Goal: Task Accomplishment & Management: Use online tool/utility

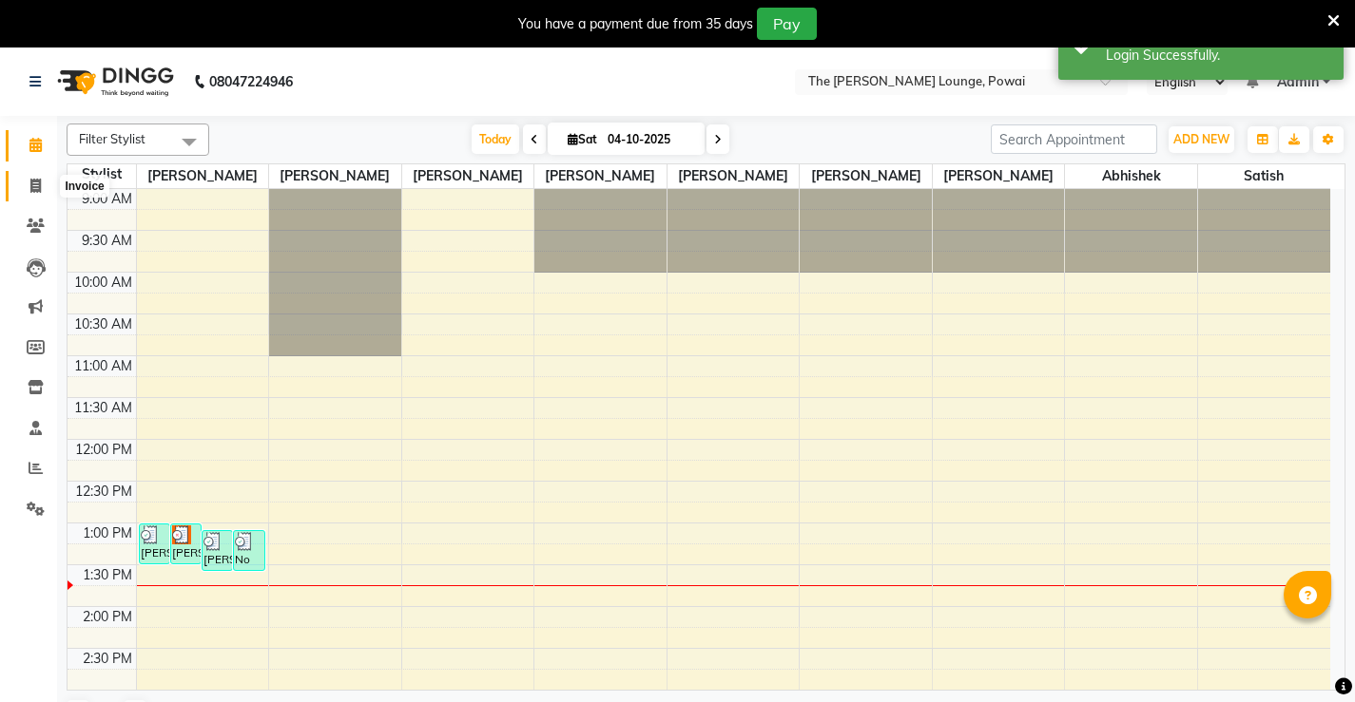
click at [38, 183] on icon at bounding box center [35, 186] width 10 height 14
select select "7307"
select select "service"
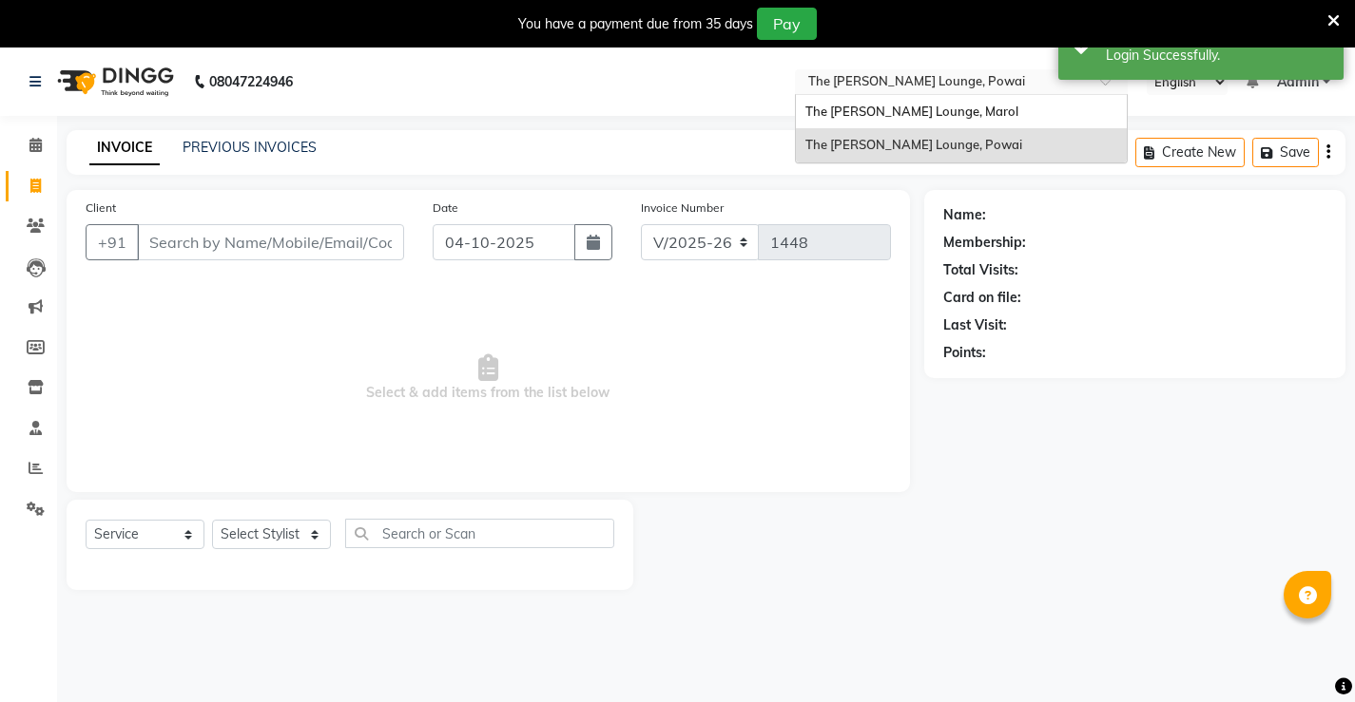
click at [968, 87] on input "text" at bounding box center [942, 83] width 276 height 19
click at [968, 110] on div "The [PERSON_NAME] Lounge, Marol" at bounding box center [961, 112] width 331 height 34
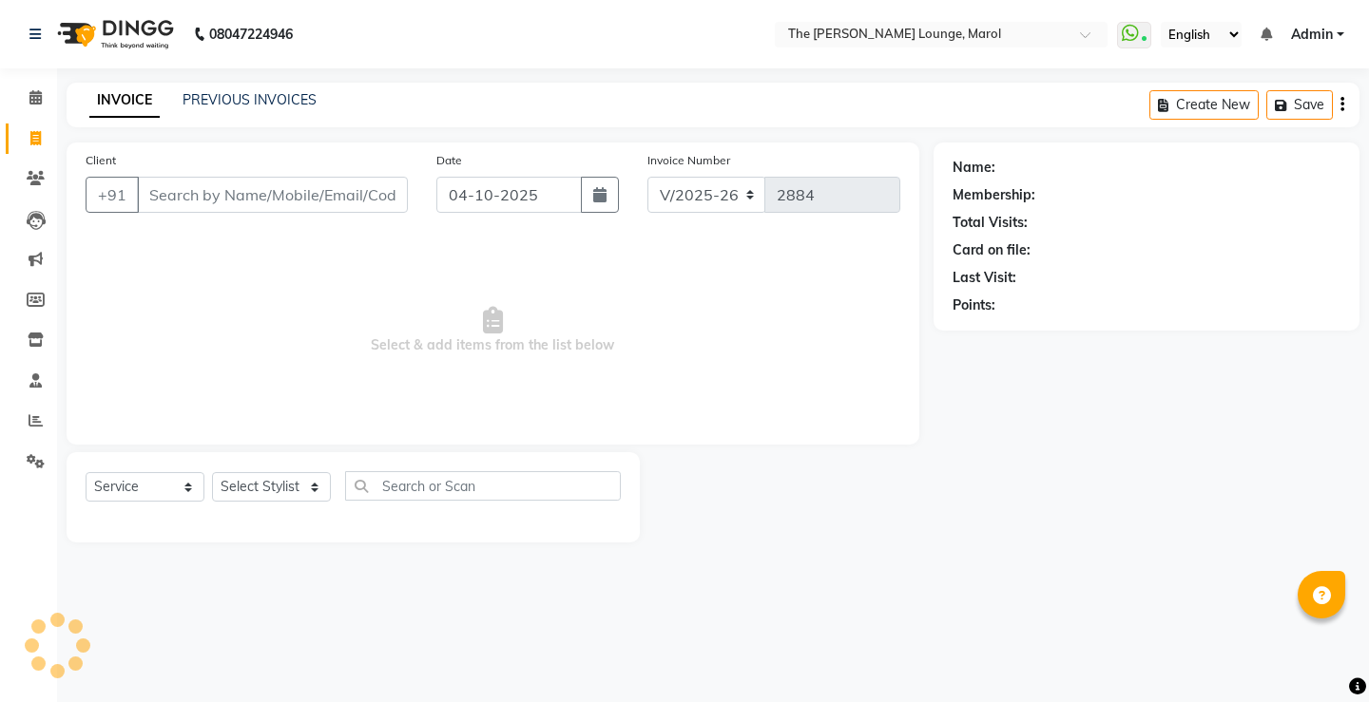
select select "7188"
select select "service"
click at [316, 196] on input "Client" at bounding box center [272, 195] width 271 height 36
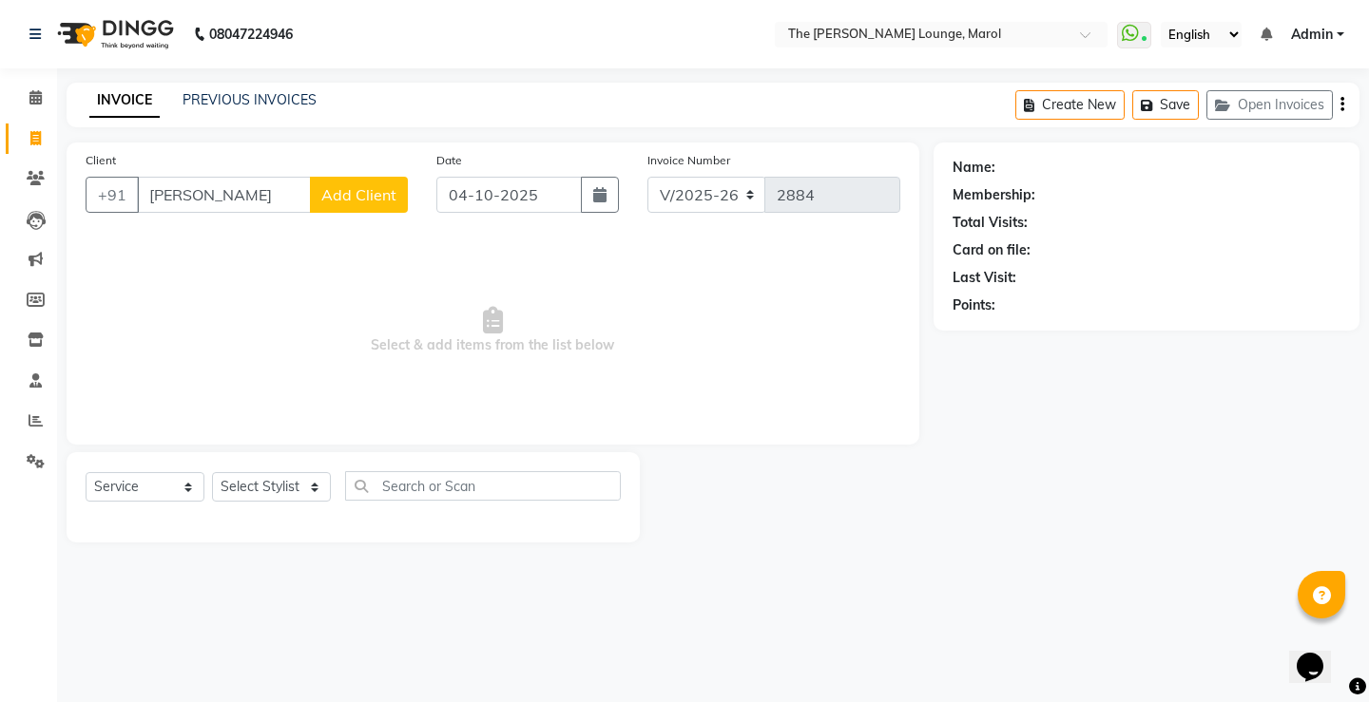
click at [198, 198] on input "[PERSON_NAME]" at bounding box center [224, 195] width 174 height 36
type input "a"
type input "A"
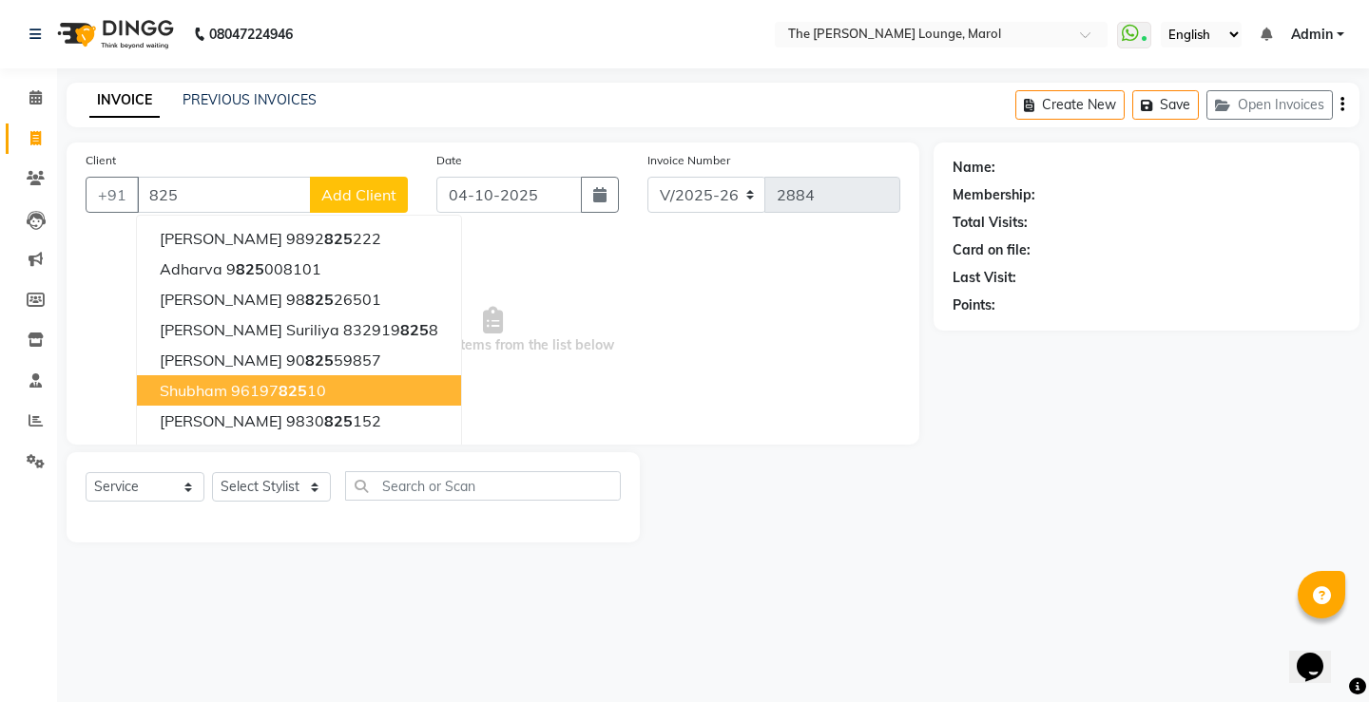
click at [329, 394] on button "[PERSON_NAME] 96197 825 10" at bounding box center [299, 390] width 324 height 30
type input "9619782510"
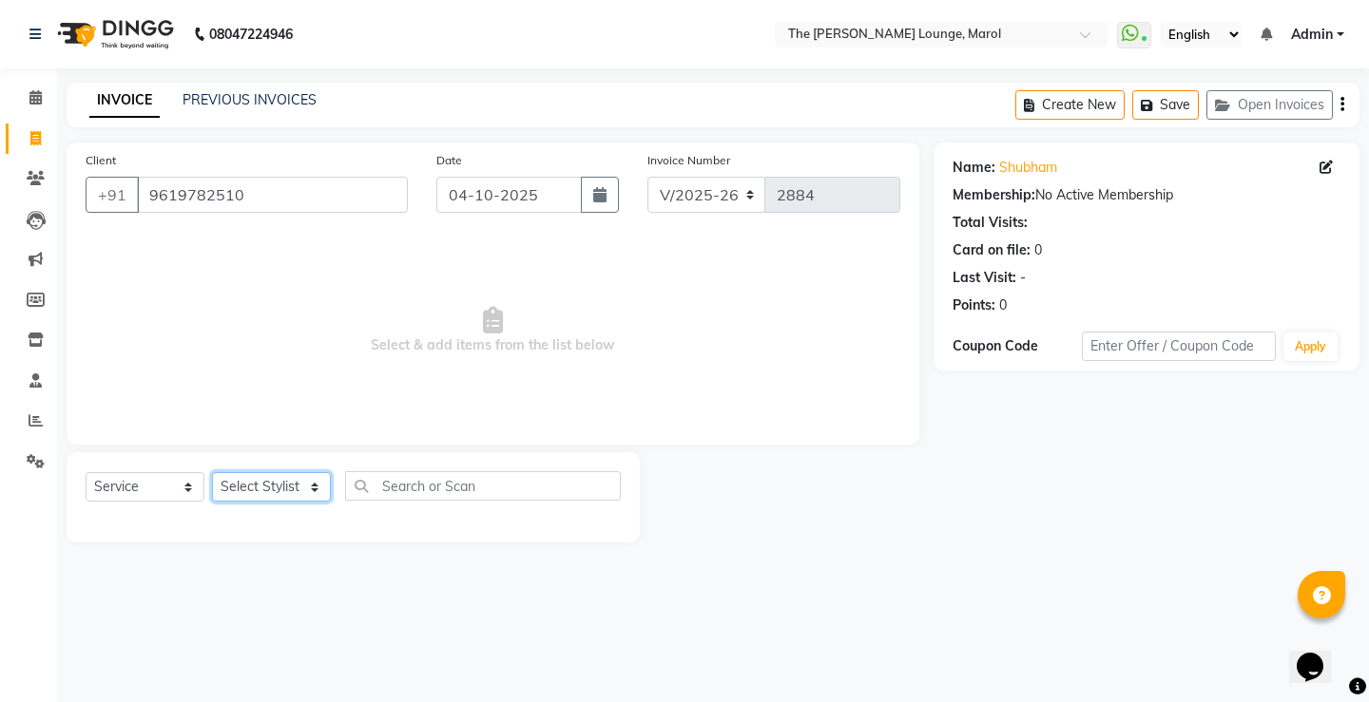
click at [313, 478] on select "Select Stylist [PERSON_NAME] [PERSON_NAME] [PERSON_NAME] [PERSON_NAME] [PERSON_…" at bounding box center [271, 486] width 119 height 29
select select "60183"
click at [212, 472] on select "Select Stylist [PERSON_NAME] [PERSON_NAME] [PERSON_NAME] [PERSON_NAME] [PERSON_…" at bounding box center [271, 486] width 119 height 29
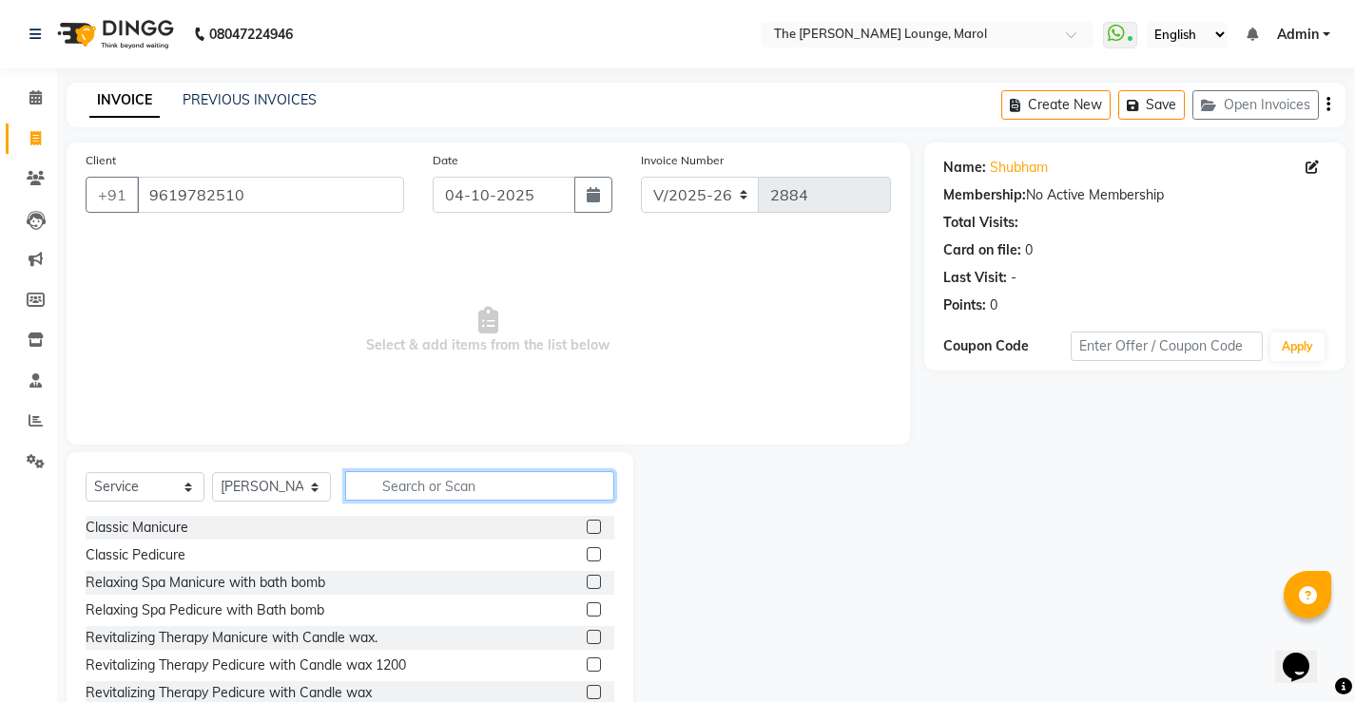
click at [395, 488] on input "text" at bounding box center [479, 485] width 269 height 29
type input "hair"
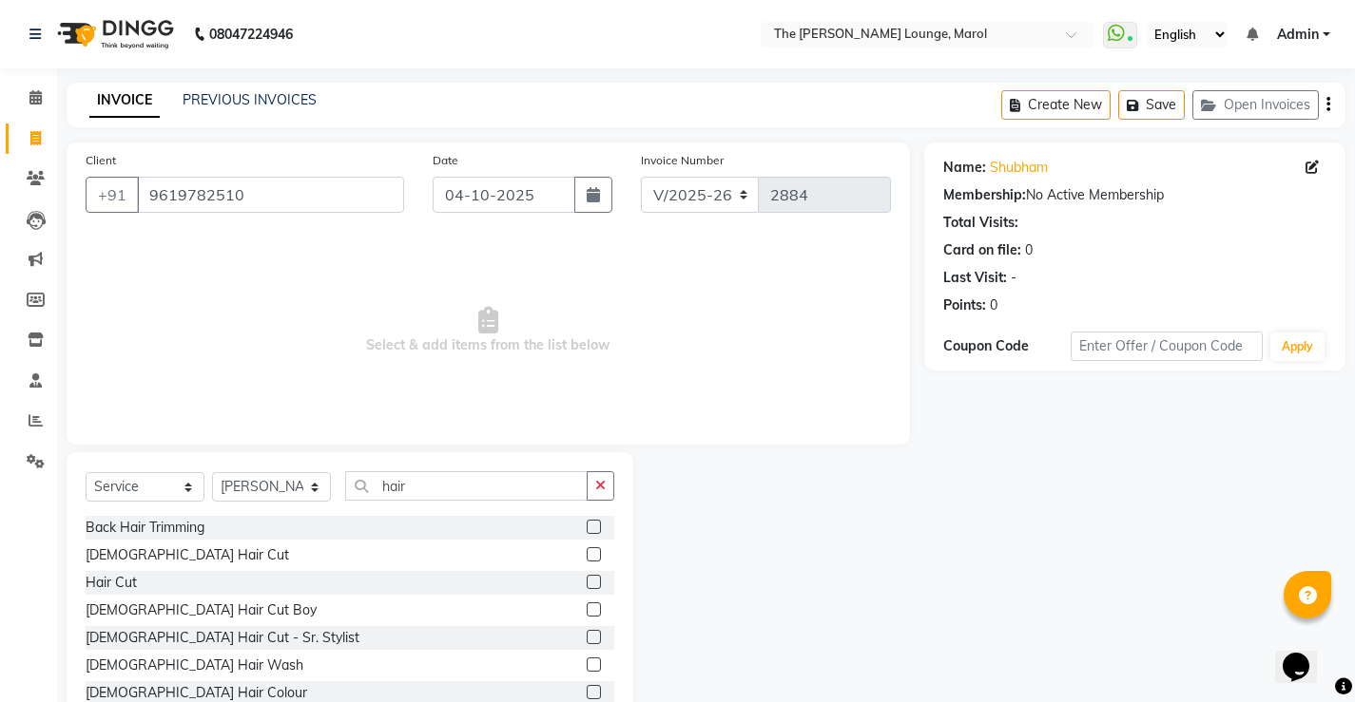
click at [587, 553] on label at bounding box center [594, 555] width 14 height 14
click at [587, 553] on input "checkbox" at bounding box center [593, 555] width 12 height 12
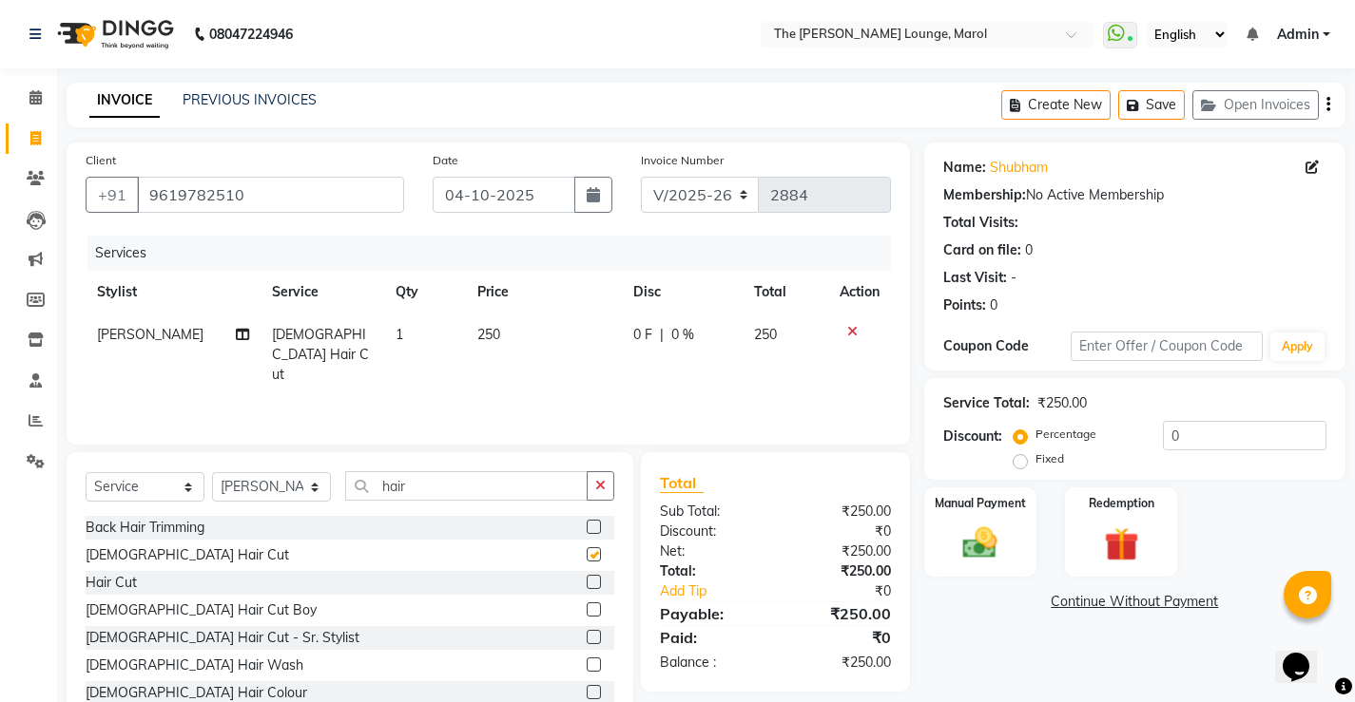
checkbox input "false"
click at [597, 490] on icon "button" at bounding box center [600, 485] width 10 height 13
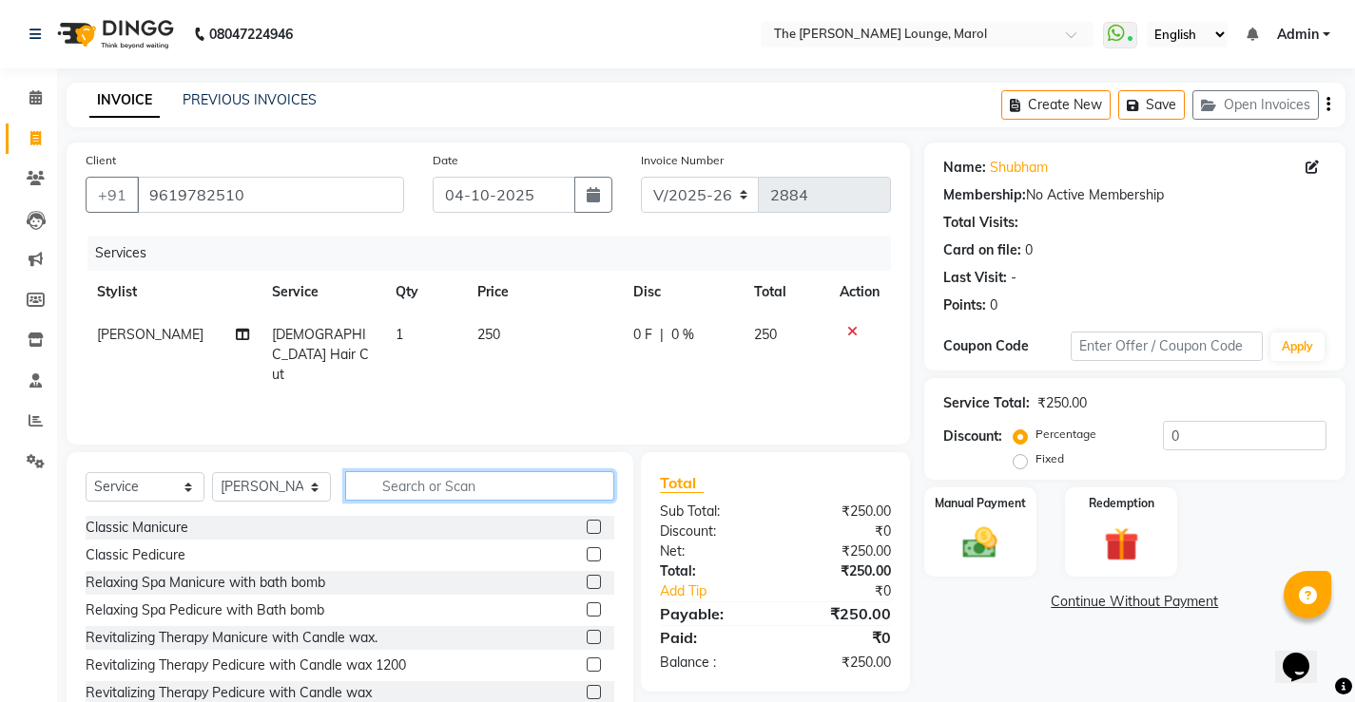
click at [542, 485] on input "text" at bounding box center [479, 485] width 269 height 29
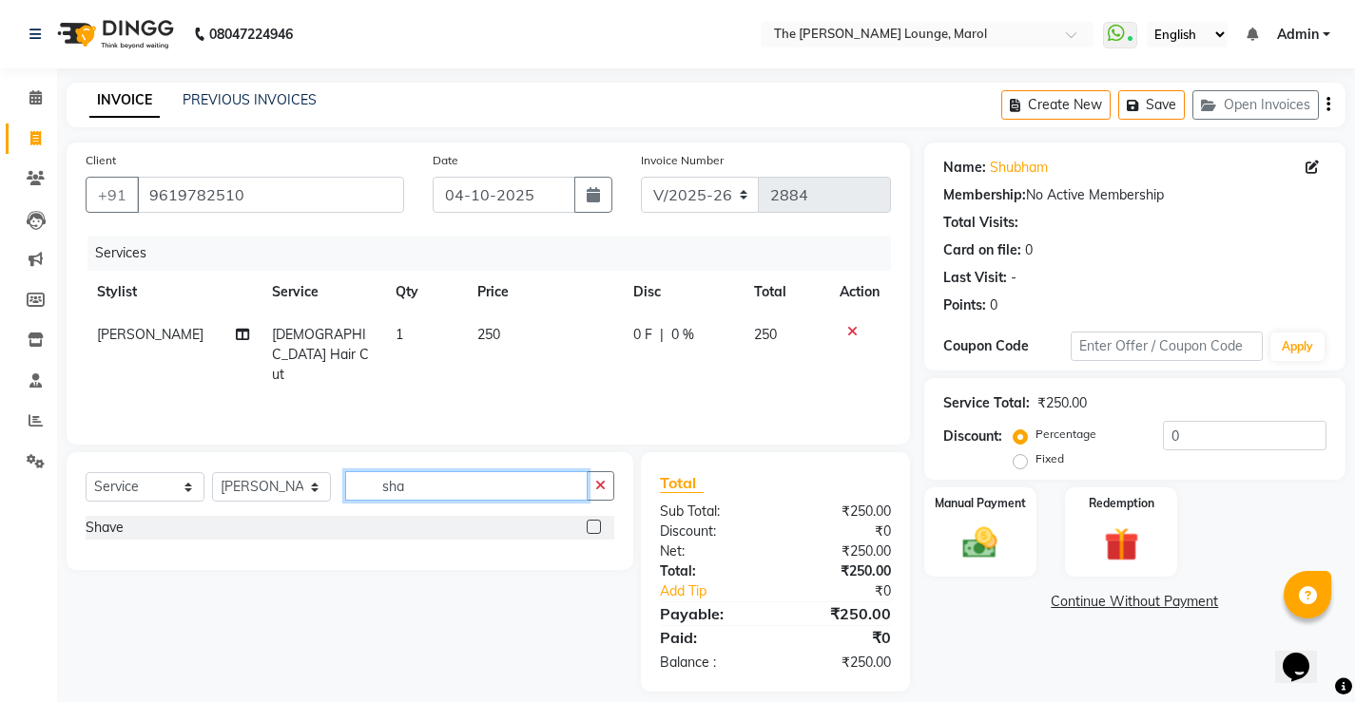
type input "sha"
click at [596, 526] on label at bounding box center [594, 527] width 14 height 14
click at [596, 526] on input "checkbox" at bounding box center [593, 528] width 12 height 12
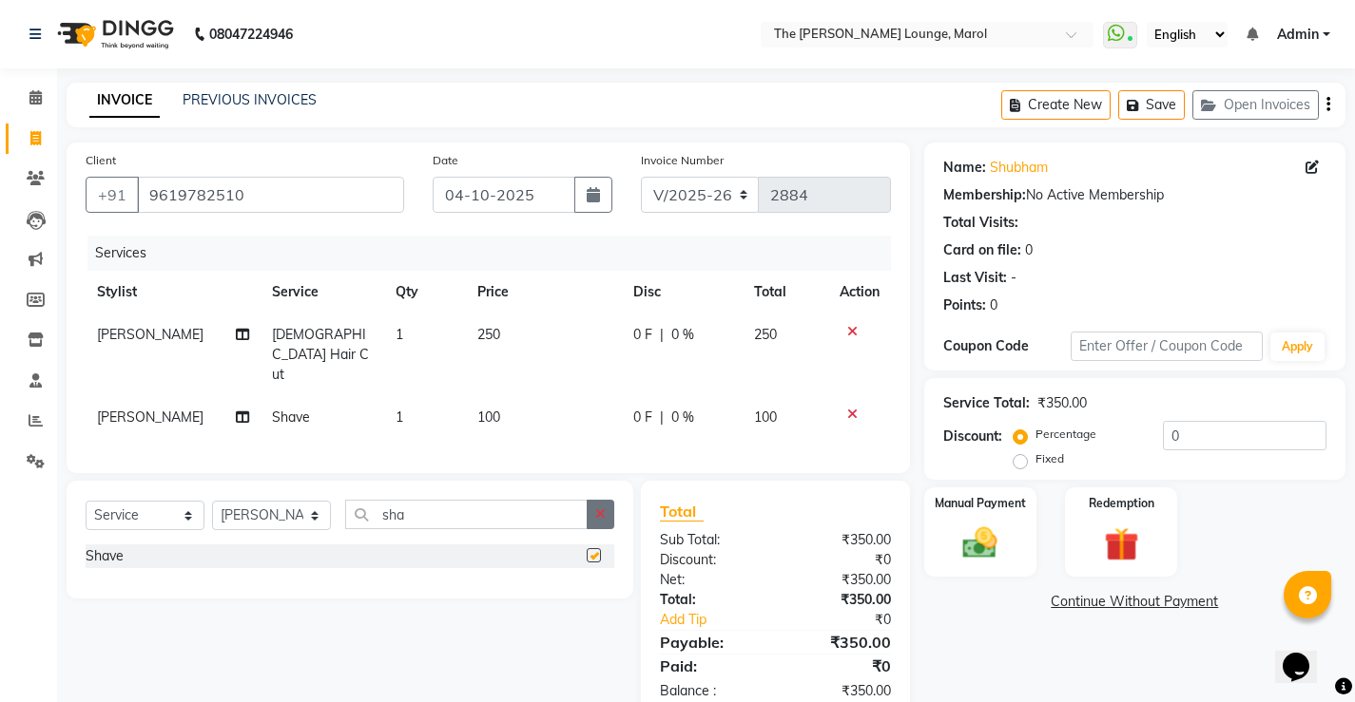
checkbox input "false"
click at [1000, 529] on img at bounding box center [980, 543] width 58 height 41
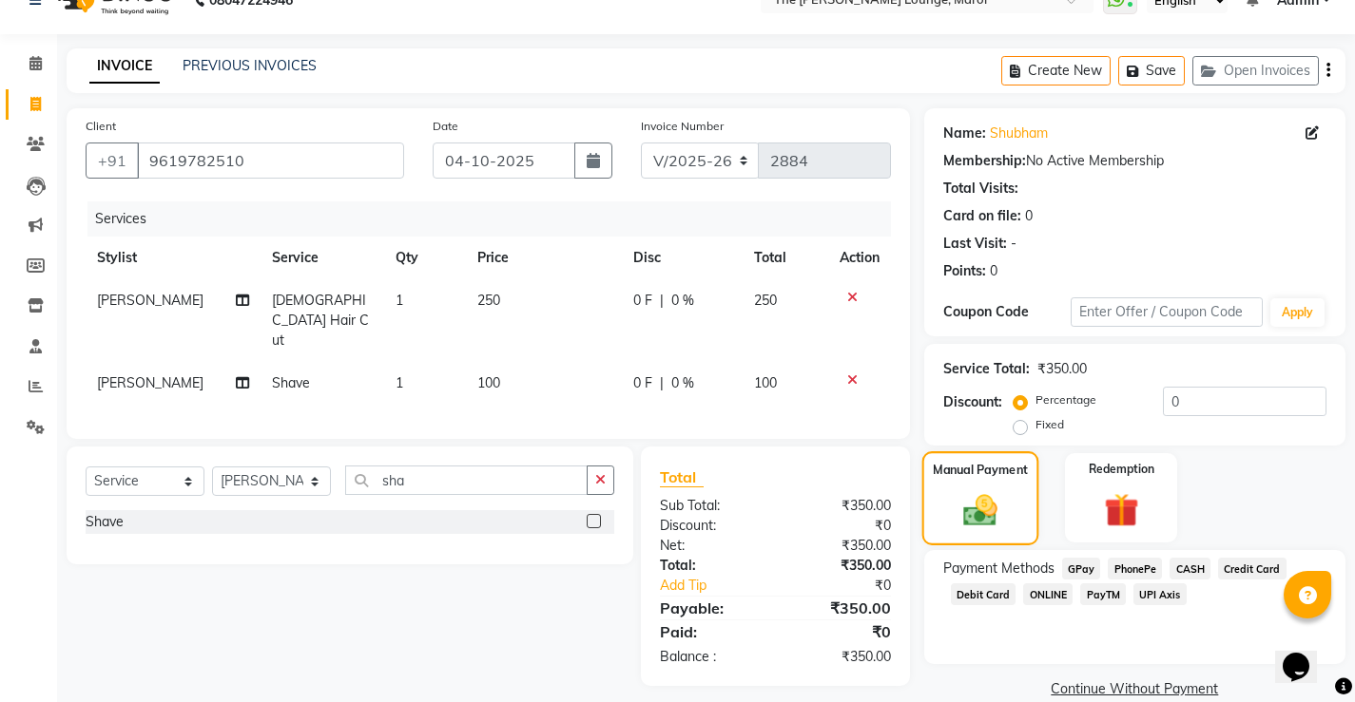
scroll to position [64, 0]
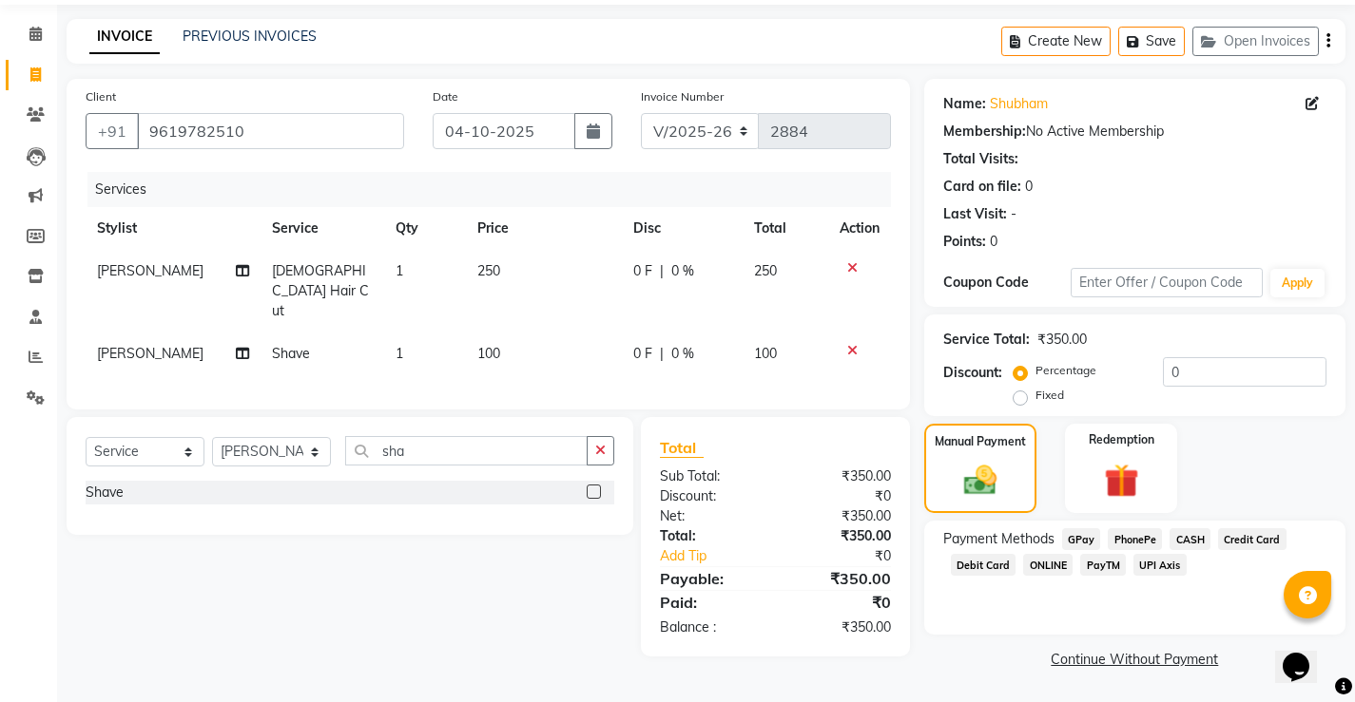
click at [1094, 568] on span "PayTM" at bounding box center [1103, 565] width 46 height 22
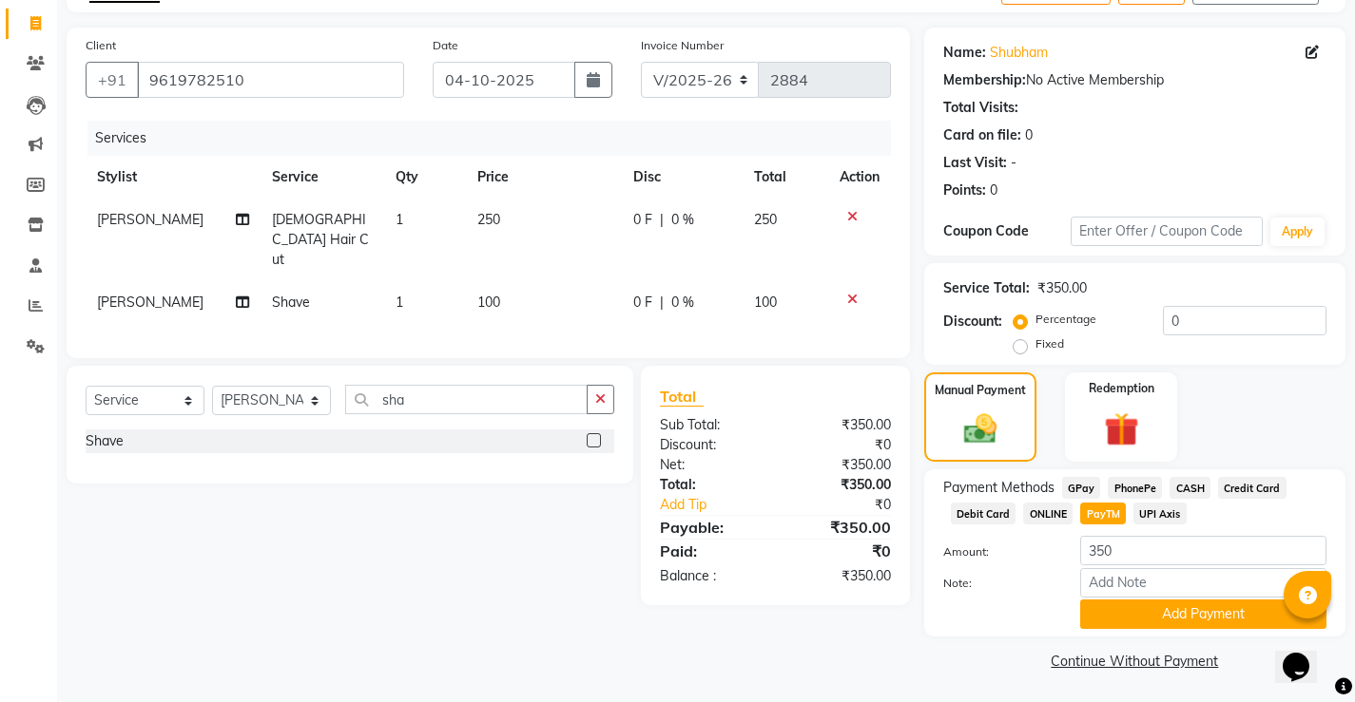
scroll to position [117, 0]
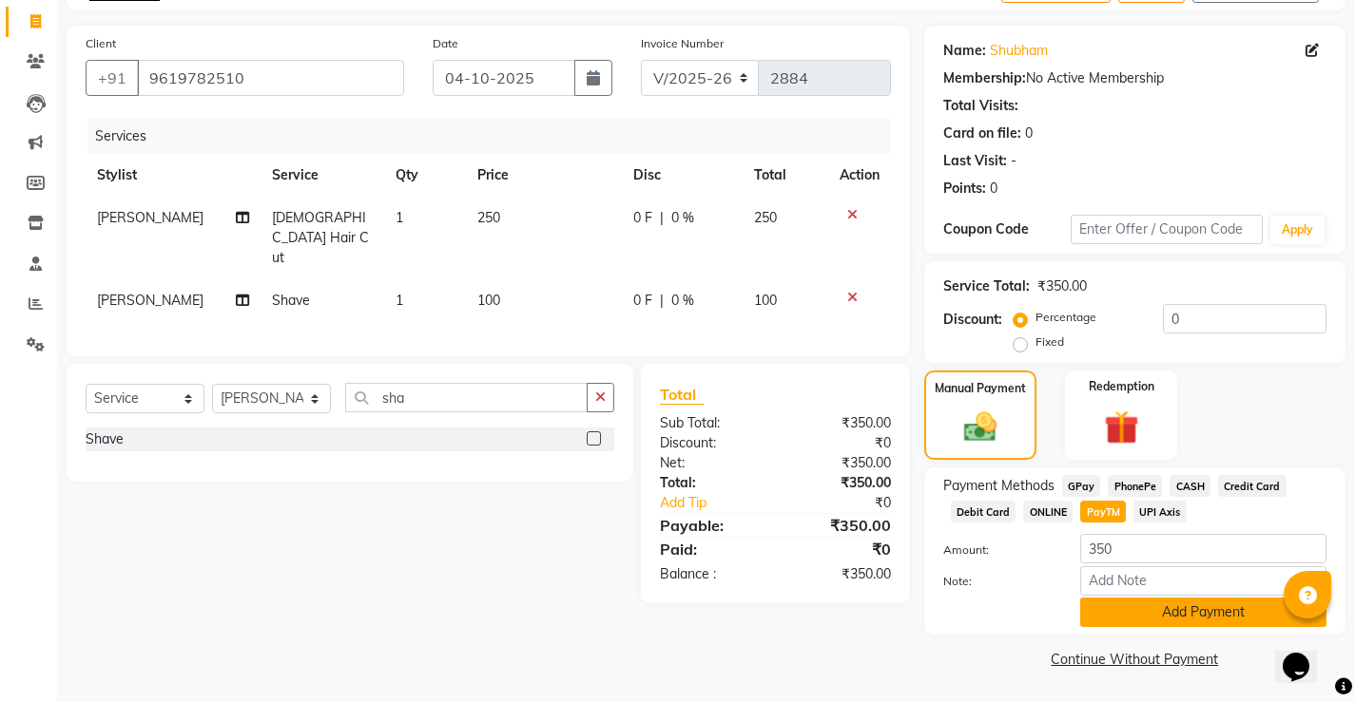
click at [1114, 613] on button "Add Payment" at bounding box center [1203, 612] width 246 height 29
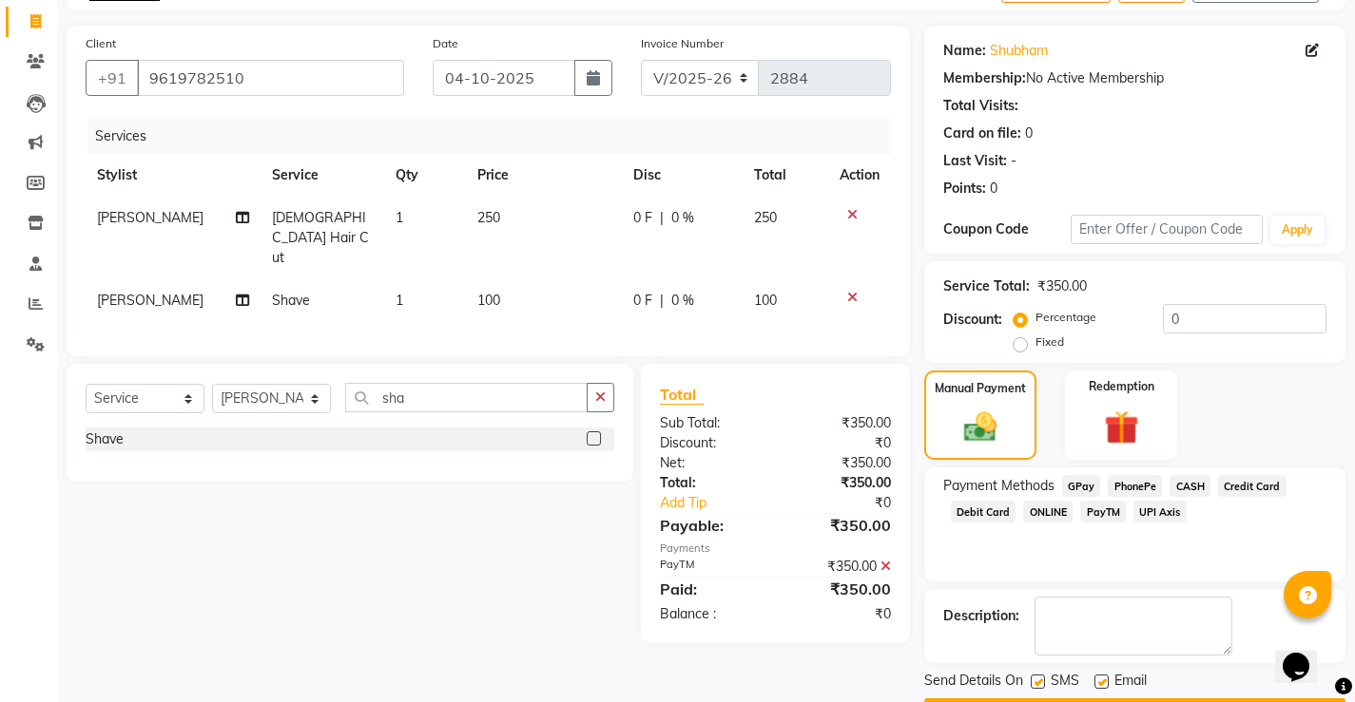
scroll to position [171, 0]
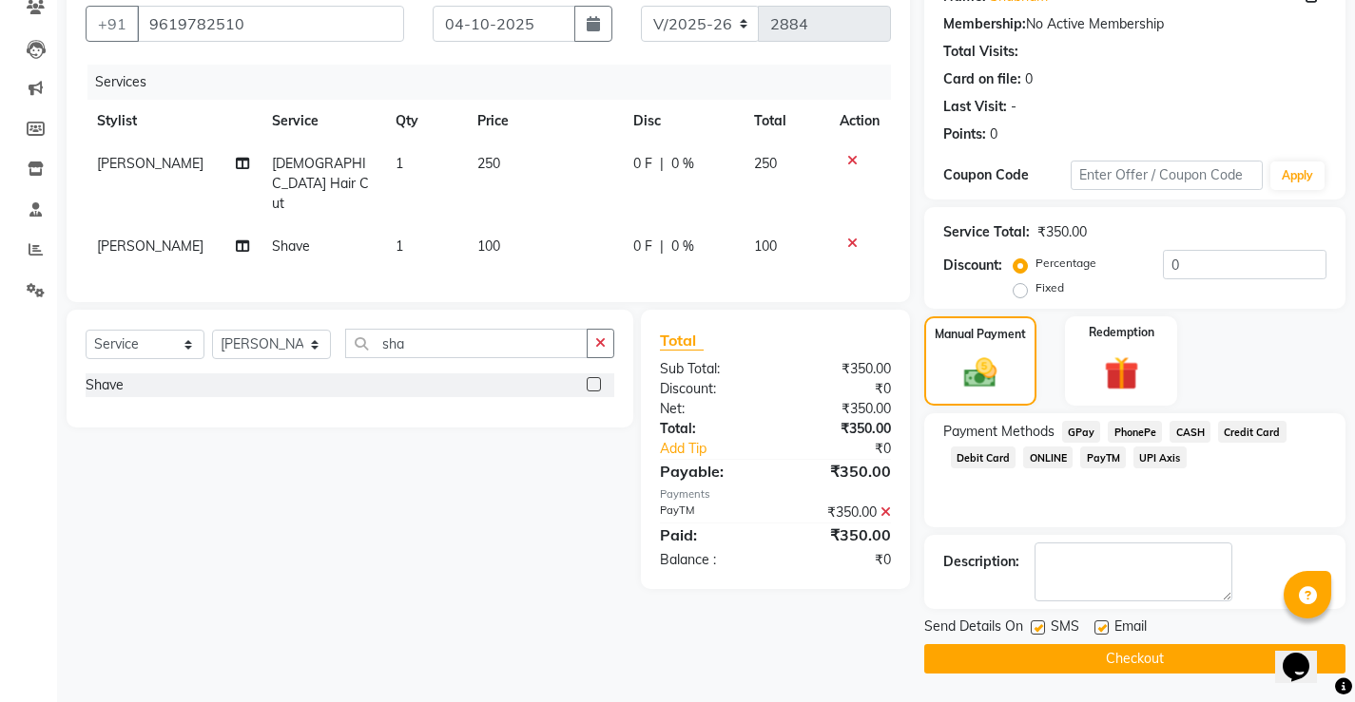
click at [1100, 628] on label at bounding box center [1101, 628] width 14 height 14
click at [1100, 628] on input "checkbox" at bounding box center [1100, 629] width 12 height 12
checkbox input "false"
click at [1037, 624] on label at bounding box center [1037, 628] width 14 height 14
click at [1037, 624] on input "checkbox" at bounding box center [1036, 629] width 12 height 12
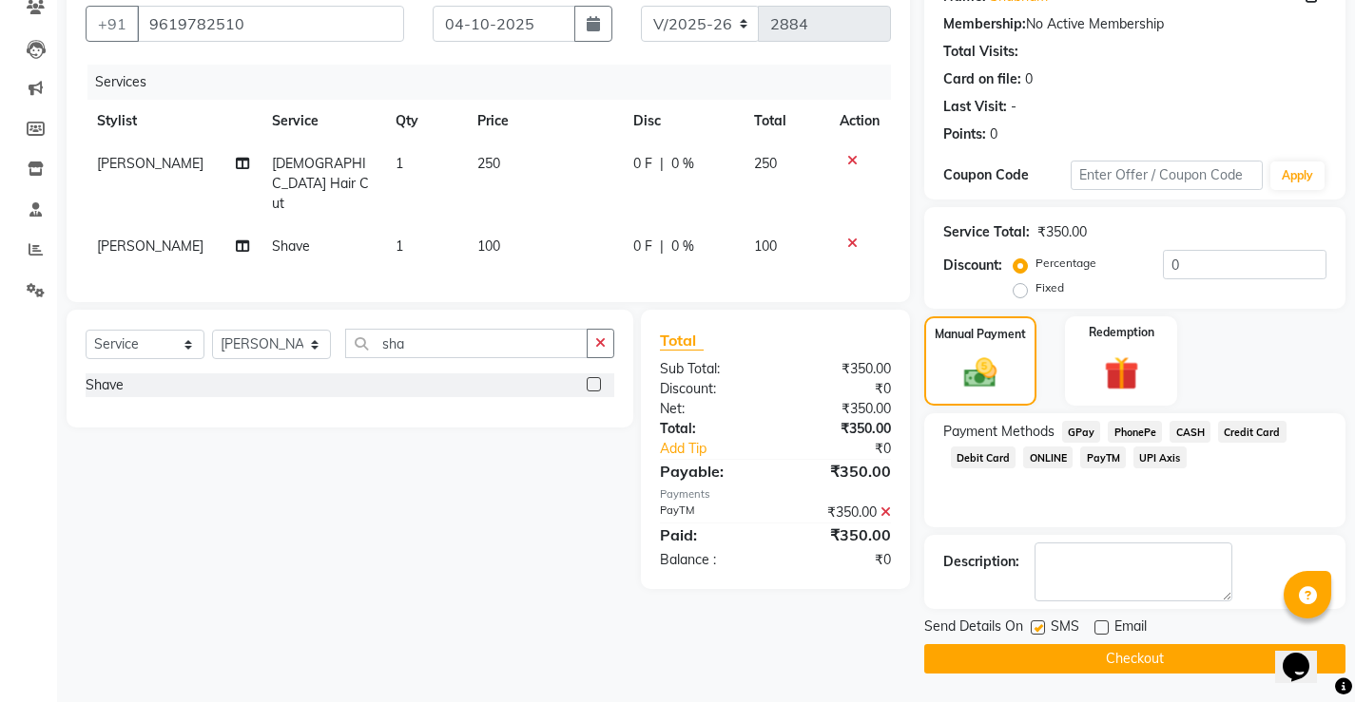
checkbox input "false"
click at [1053, 655] on button "Checkout" at bounding box center [1134, 659] width 421 height 29
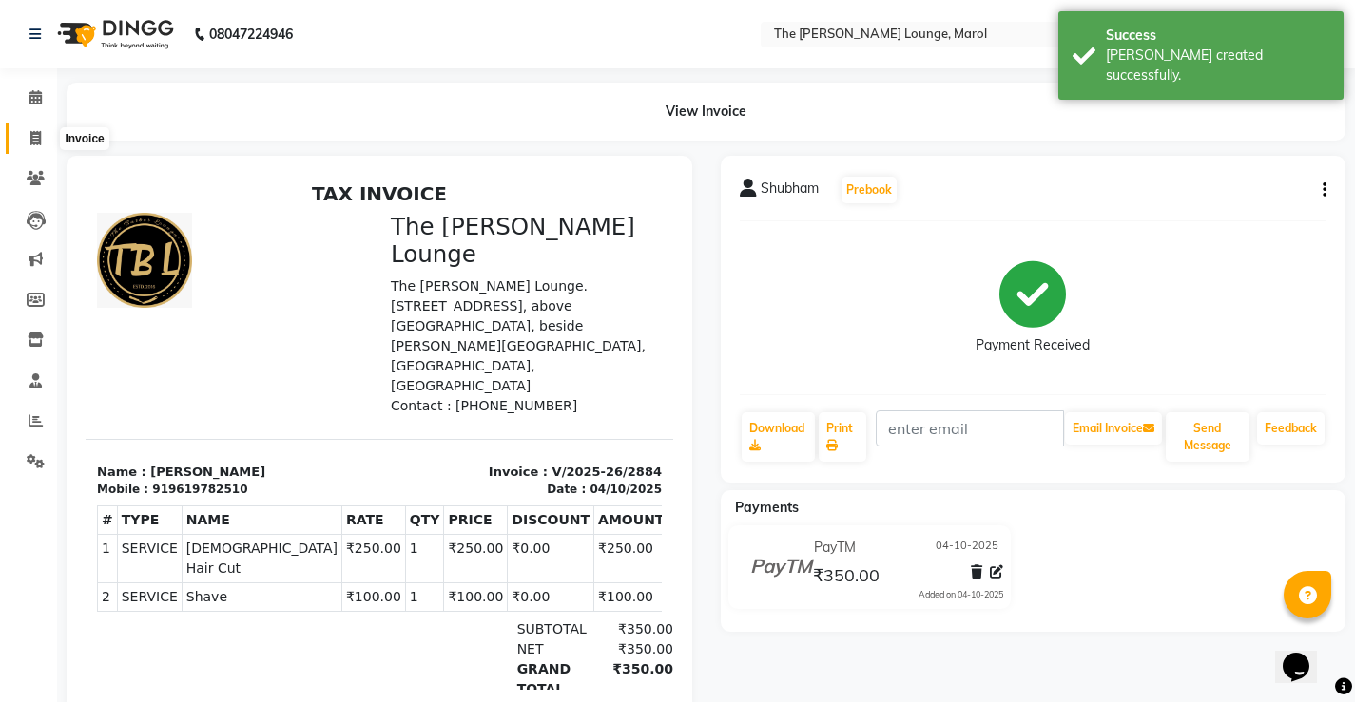
click at [34, 147] on span at bounding box center [35, 139] width 33 height 22
select select "service"
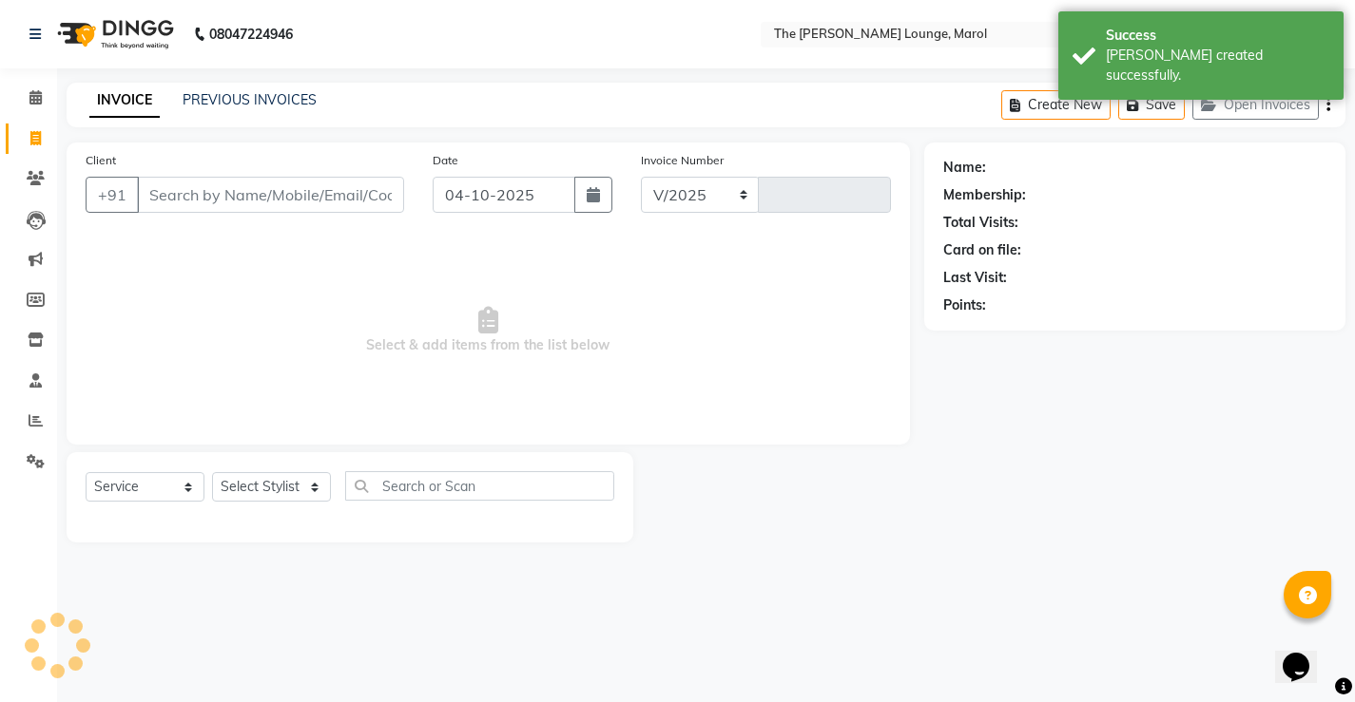
select select "7188"
type input "2885"
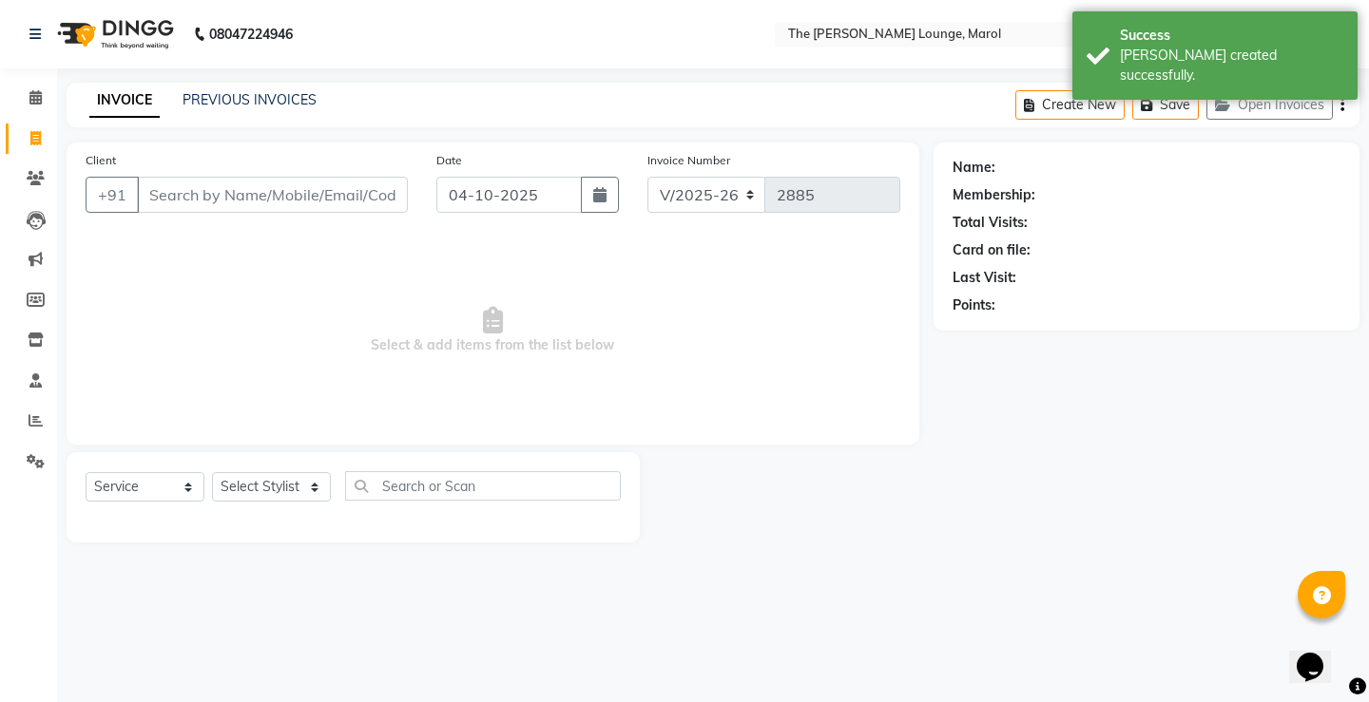
click at [272, 88] on div "INVOICE PREVIOUS INVOICES Create New Save Open Invoices" at bounding box center [713, 105] width 1293 height 45
click at [272, 94] on link "PREVIOUS INVOICES" at bounding box center [250, 99] width 134 height 17
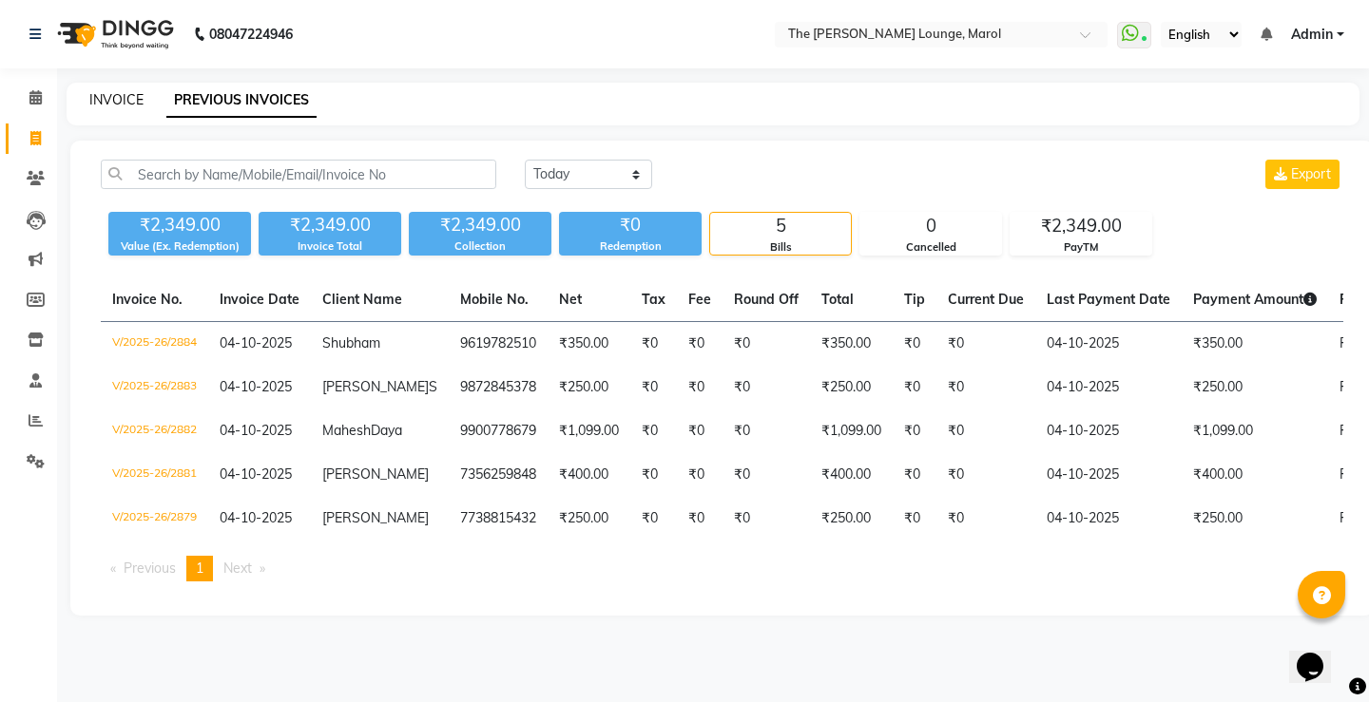
click at [101, 105] on link "INVOICE" at bounding box center [116, 99] width 54 height 17
select select "7188"
select select "service"
